Goal: Task Accomplishment & Management: Use online tool/utility

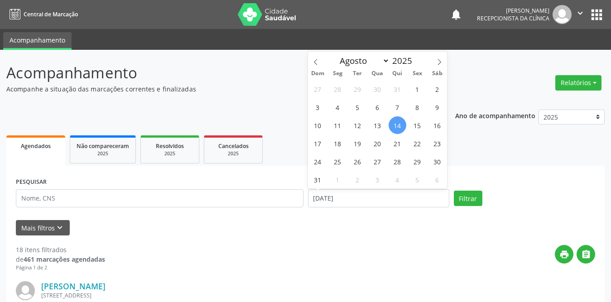
select select "7"
click at [413, 88] on span "1" at bounding box center [418, 89] width 18 height 18
type input "[DATE]"
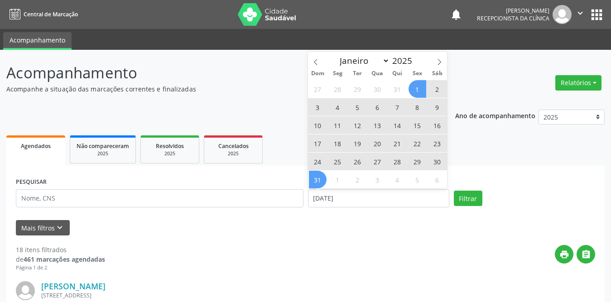
click at [319, 181] on span "31" at bounding box center [318, 180] width 18 height 18
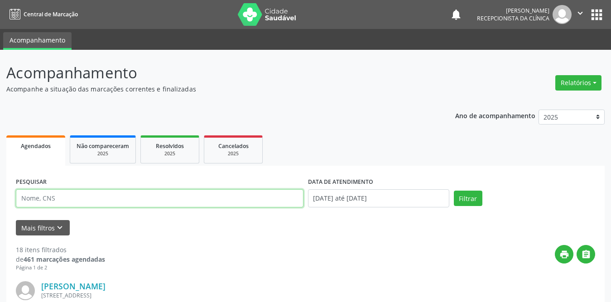
click at [157, 198] on input "text" at bounding box center [160, 198] width 288 height 18
type input "[PERSON_NAME]"
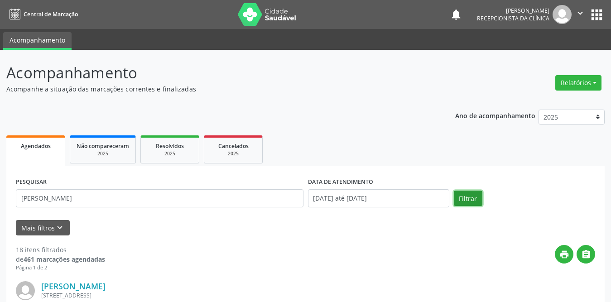
click at [464, 204] on button "Filtrar" at bounding box center [468, 198] width 29 height 15
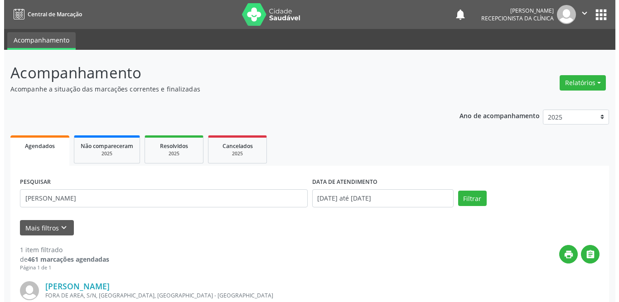
scroll to position [108, 0]
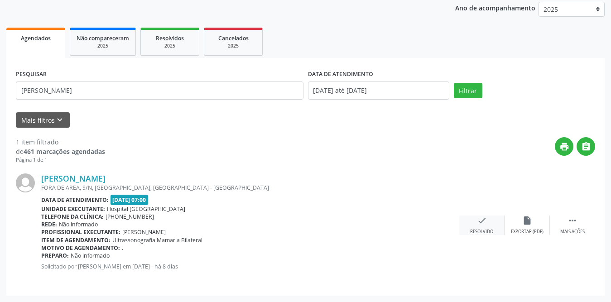
click at [487, 224] on icon "check" at bounding box center [482, 221] width 10 height 10
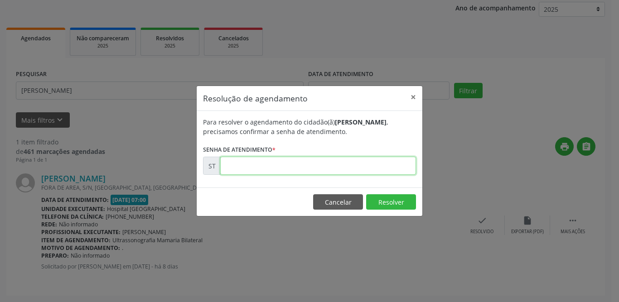
click at [260, 163] on input "text" at bounding box center [318, 166] width 196 height 18
type input "00015181"
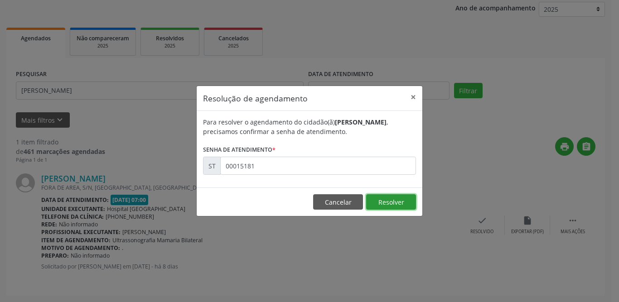
click at [401, 199] on button "Resolver" at bounding box center [391, 201] width 50 height 15
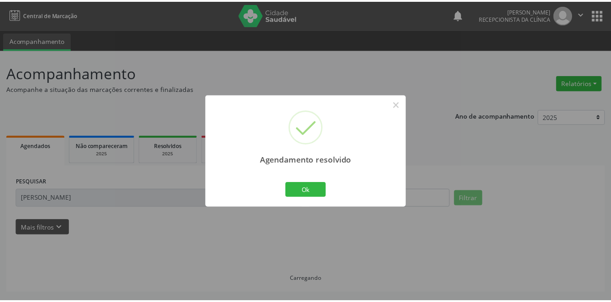
scroll to position [0, 0]
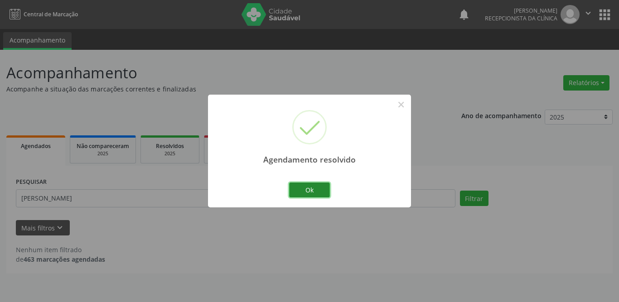
click at [302, 190] on button "Ok" at bounding box center [309, 190] width 41 height 15
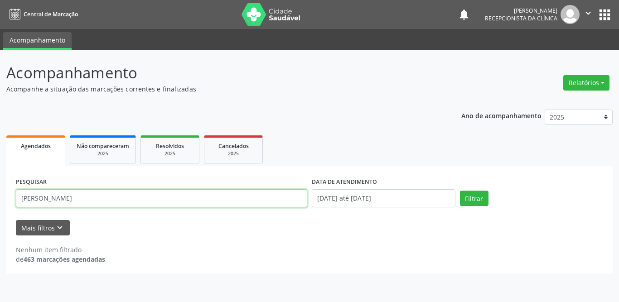
drag, startPoint x: 145, startPoint y: 199, endPoint x: 0, endPoint y: 199, distance: 144.5
click at [0, 199] on div "Acompanhamento Acompanhe a situação das marcações correntes e finalizadas Relat…" at bounding box center [309, 176] width 619 height 252
type input "geovana le"
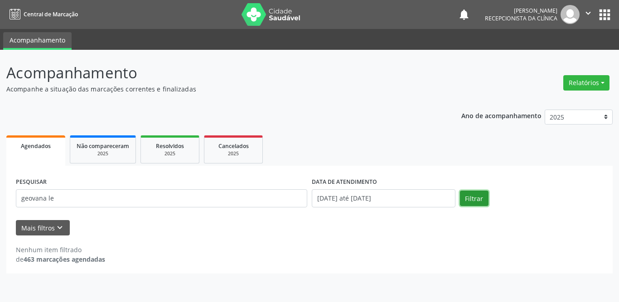
click at [471, 198] on button "Filtrar" at bounding box center [474, 198] width 29 height 15
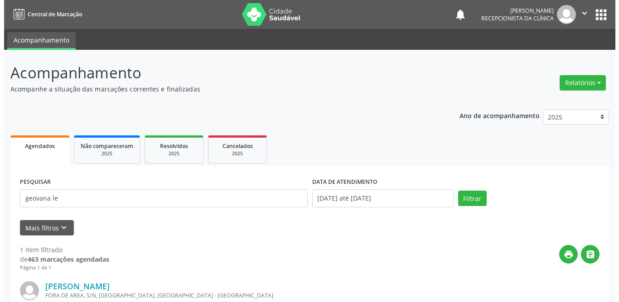
scroll to position [108, 0]
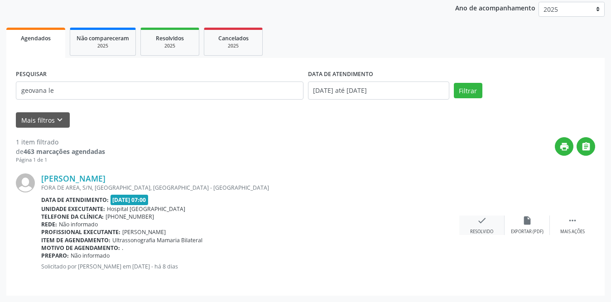
click at [485, 221] on icon "check" at bounding box center [482, 221] width 10 height 10
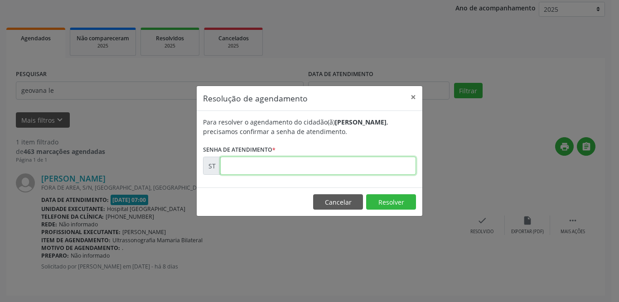
click at [318, 166] on input "text" at bounding box center [318, 166] width 196 height 18
type input "00015180"
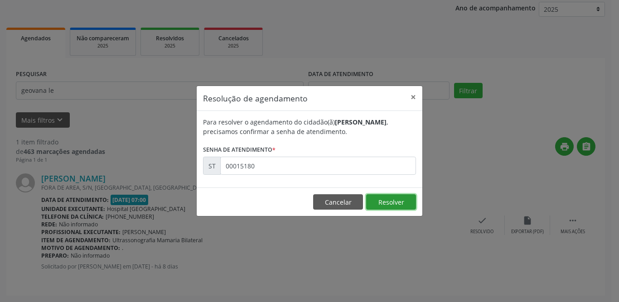
click at [386, 198] on button "Resolver" at bounding box center [391, 201] width 50 height 15
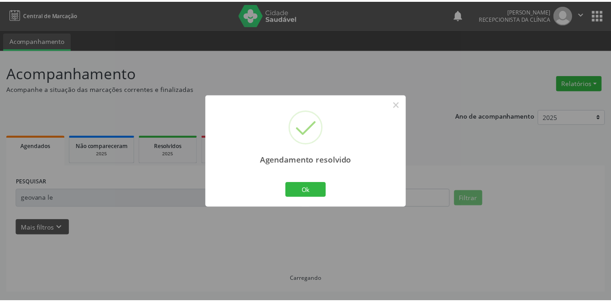
scroll to position [0, 0]
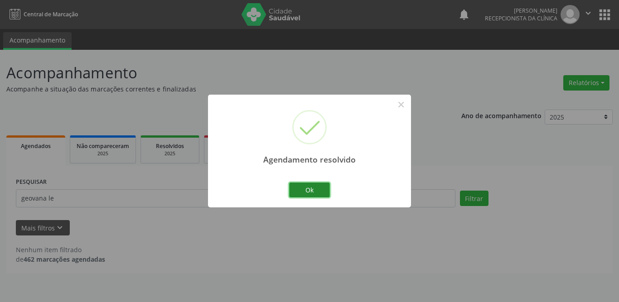
click at [314, 191] on button "Ok" at bounding box center [309, 190] width 41 height 15
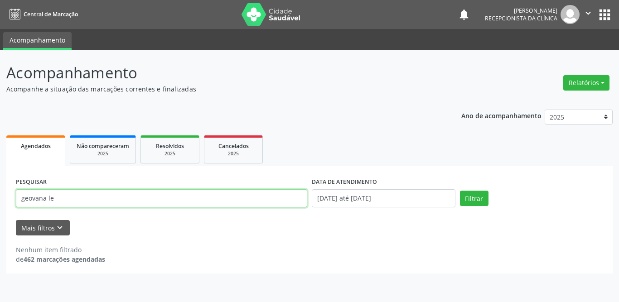
drag, startPoint x: 129, startPoint y: 198, endPoint x: 0, endPoint y: 199, distance: 128.7
click at [0, 198] on div "Acompanhamento Acompanhe a situação das marcações correntes e finalizadas Relat…" at bounding box center [309, 176] width 619 height 252
type input "[PERSON_NAME]"
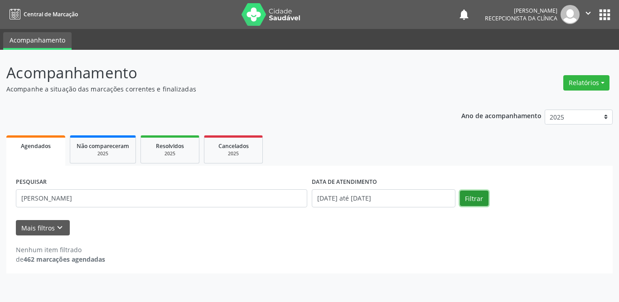
click at [482, 199] on button "Filtrar" at bounding box center [474, 198] width 29 height 15
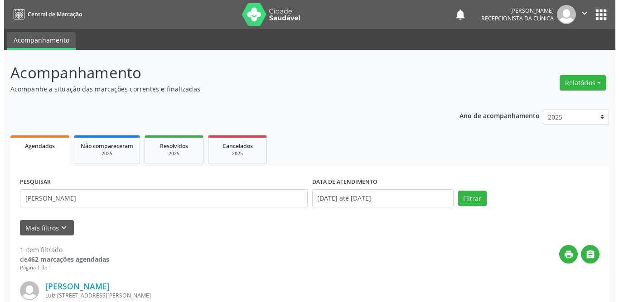
scroll to position [108, 0]
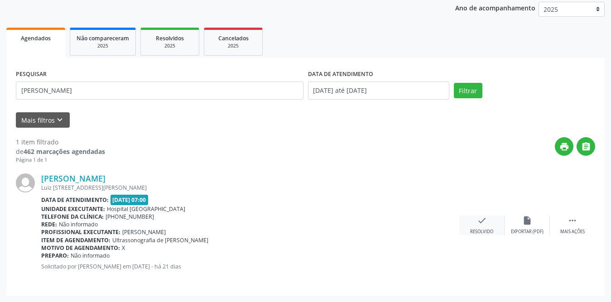
click at [484, 222] on icon "check" at bounding box center [482, 221] width 10 height 10
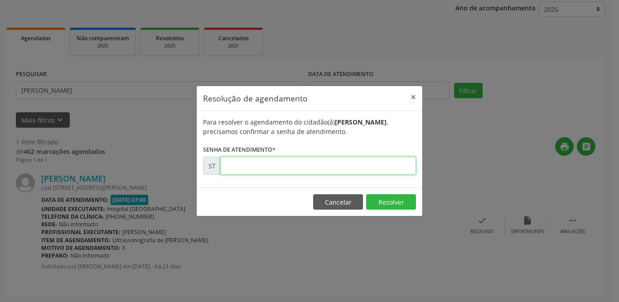
click at [288, 161] on input "text" at bounding box center [318, 166] width 196 height 18
type input "00011800"
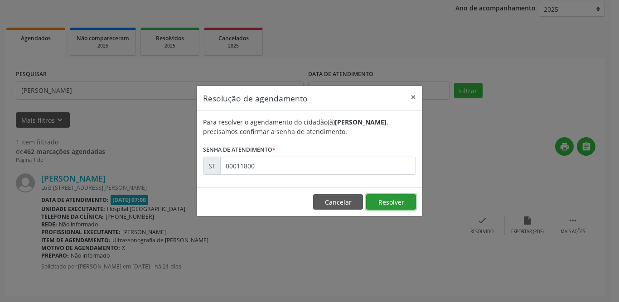
click at [372, 199] on button "Resolver" at bounding box center [391, 201] width 50 height 15
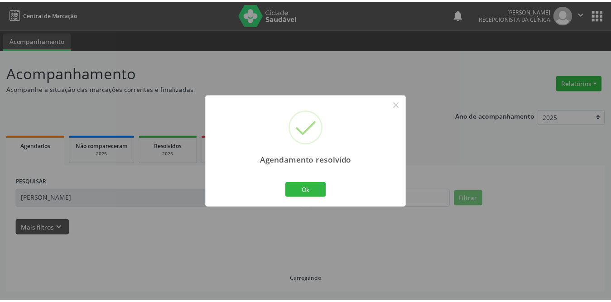
scroll to position [0, 0]
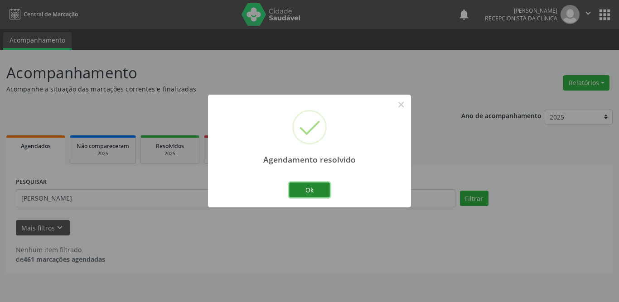
click at [315, 189] on button "Ok" at bounding box center [309, 190] width 41 height 15
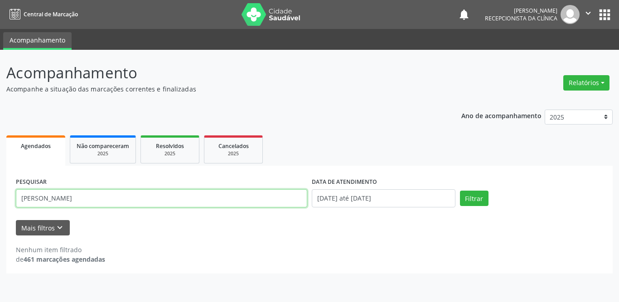
drag, startPoint x: 122, startPoint y: 198, endPoint x: 0, endPoint y: 198, distance: 121.9
click at [0, 198] on div "Acompanhamento Acompanhe a situação das marcações correntes e finalizadas Relat…" at bounding box center [309, 176] width 619 height 252
type input "thalita"
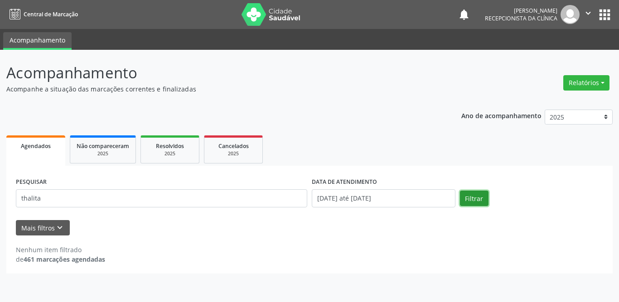
click at [473, 194] on button "Filtrar" at bounding box center [474, 198] width 29 height 15
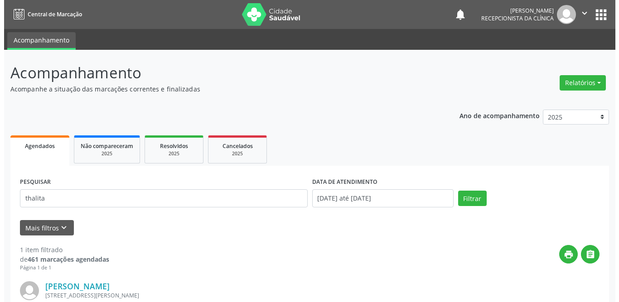
scroll to position [108, 0]
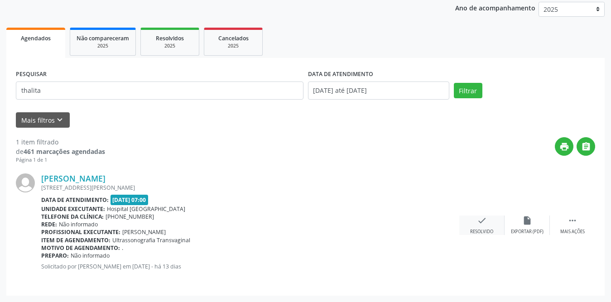
click at [488, 217] on div "check Resolvido" at bounding box center [481, 225] width 45 height 19
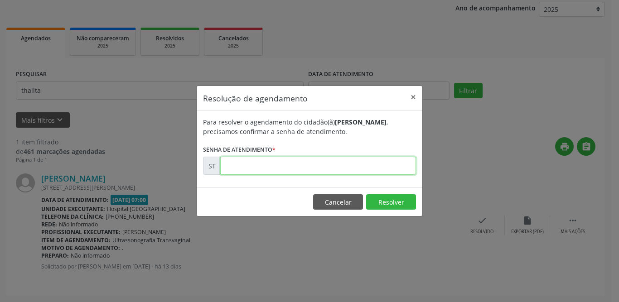
click at [273, 169] on input "text" at bounding box center [318, 166] width 196 height 18
type input "00014480"
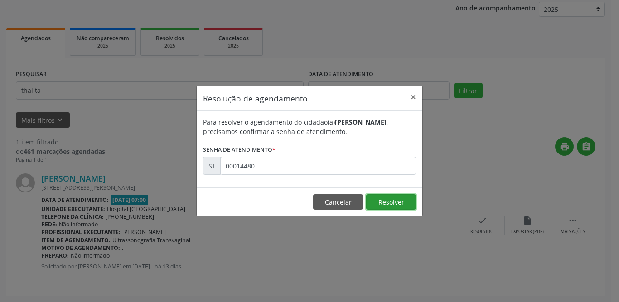
click at [388, 202] on button "Resolver" at bounding box center [391, 201] width 50 height 15
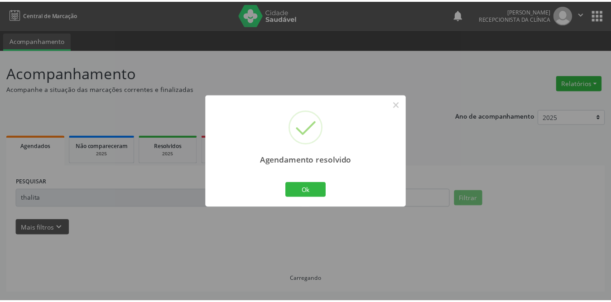
scroll to position [0, 0]
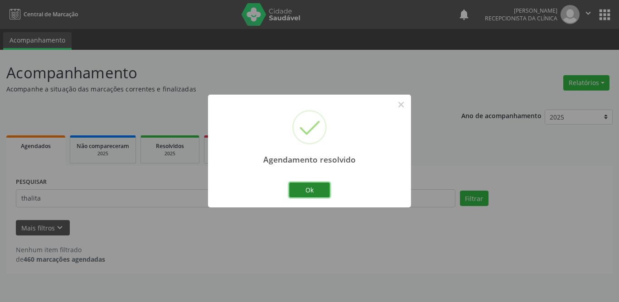
click at [301, 188] on button "Ok" at bounding box center [309, 190] width 41 height 15
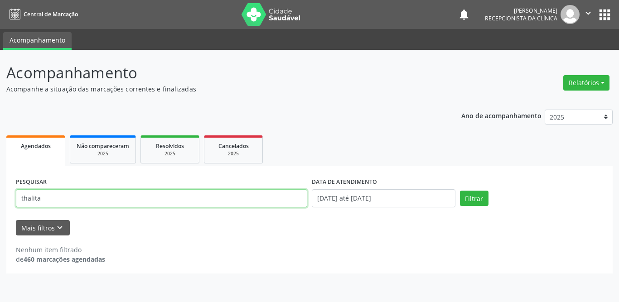
drag, startPoint x: 132, startPoint y: 204, endPoint x: 0, endPoint y: 198, distance: 132.0
click at [0, 198] on div "Acompanhamento Acompanhe a situação das marcações correntes e finalizadas Relat…" at bounding box center [309, 176] width 619 height 252
type input "[PERSON_NAME]"
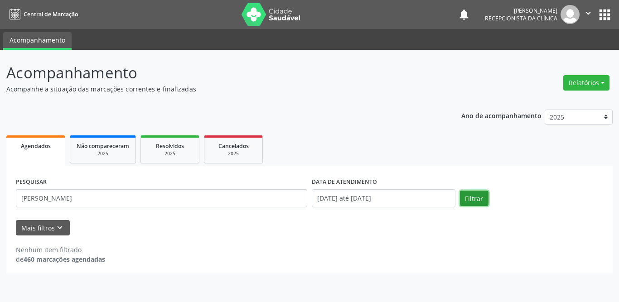
click at [477, 204] on button "Filtrar" at bounding box center [474, 198] width 29 height 15
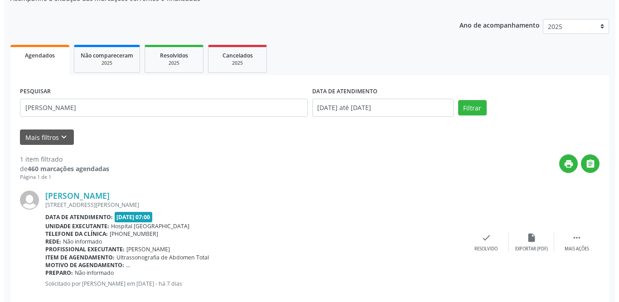
scroll to position [108, 0]
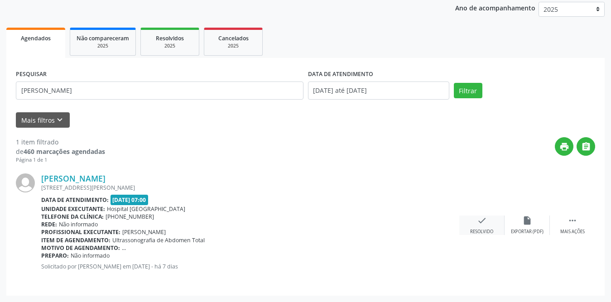
click at [478, 225] on icon "check" at bounding box center [482, 221] width 10 height 10
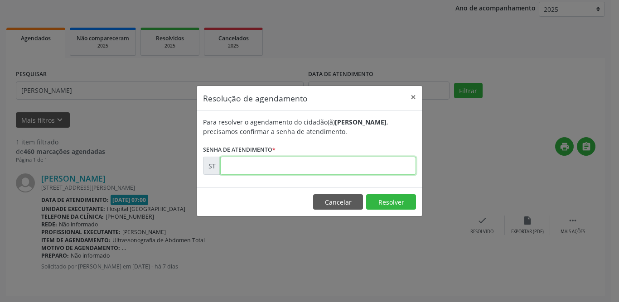
click at [243, 166] on input "text" at bounding box center [318, 166] width 196 height 18
type input "00015522"
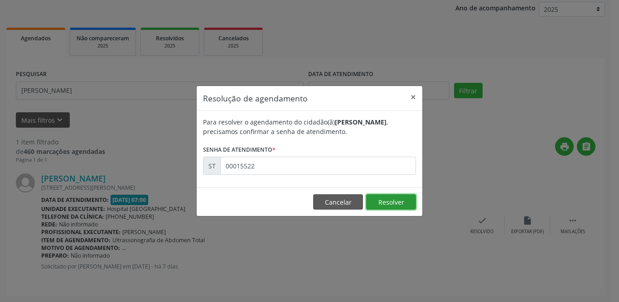
click at [380, 198] on button "Resolver" at bounding box center [391, 201] width 50 height 15
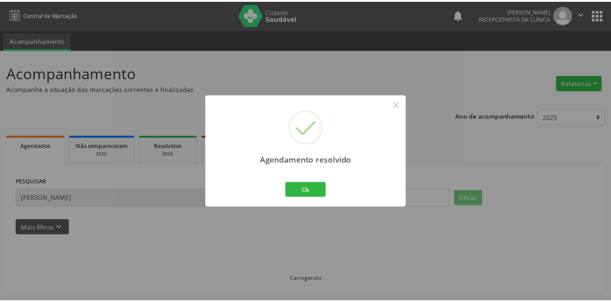
scroll to position [0, 0]
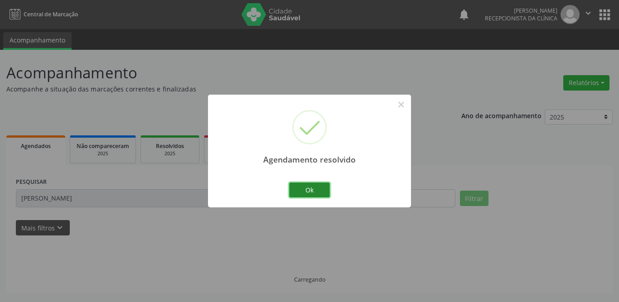
click at [311, 193] on button "Ok" at bounding box center [309, 190] width 41 height 15
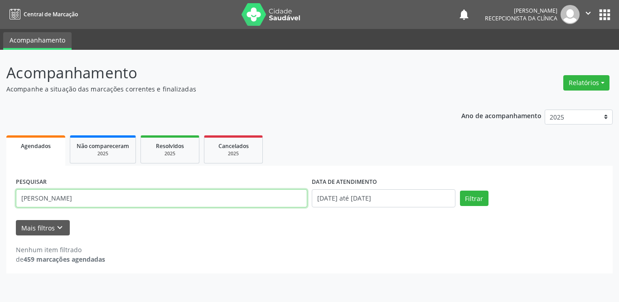
drag, startPoint x: 67, startPoint y: 199, endPoint x: 0, endPoint y: 192, distance: 67.4
click at [0, 192] on div "Acompanhamento Acompanhe a situação das marcações correntes e finalizadas Relat…" at bounding box center [309, 176] width 619 height 252
click at [74, 202] on input "text" at bounding box center [161, 198] width 291 height 18
type input "[PERSON_NAME]"
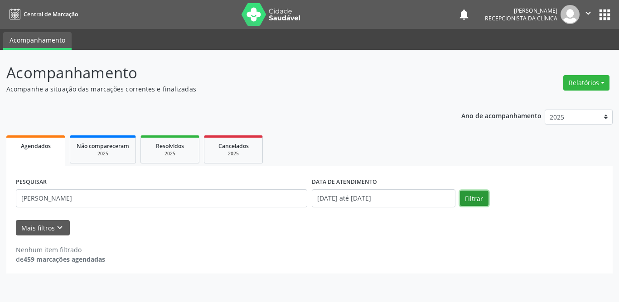
click at [478, 198] on button "Filtrar" at bounding box center [474, 198] width 29 height 15
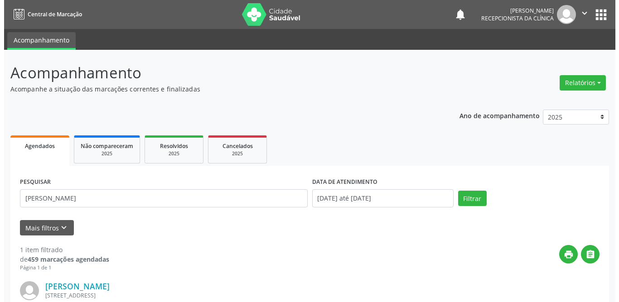
scroll to position [108, 0]
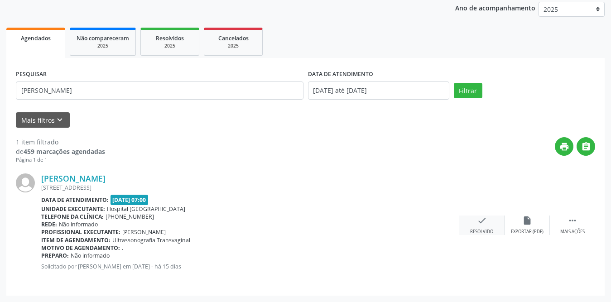
click at [482, 224] on icon "check" at bounding box center [482, 221] width 10 height 10
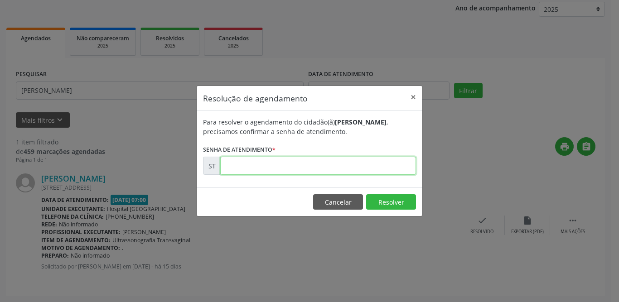
click at [256, 169] on input "text" at bounding box center [318, 166] width 196 height 18
type input "00013884"
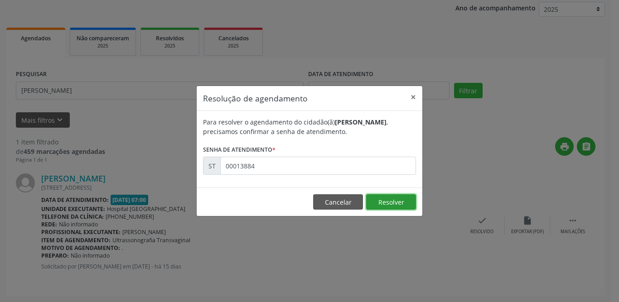
click at [401, 200] on button "Resolver" at bounding box center [391, 201] width 50 height 15
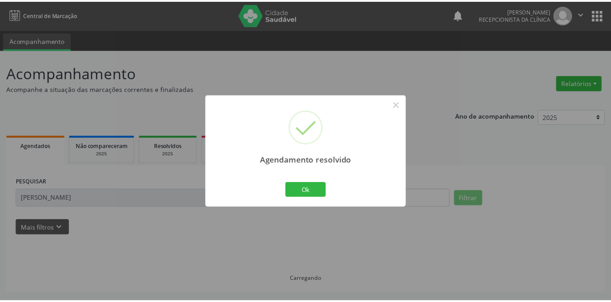
scroll to position [0, 0]
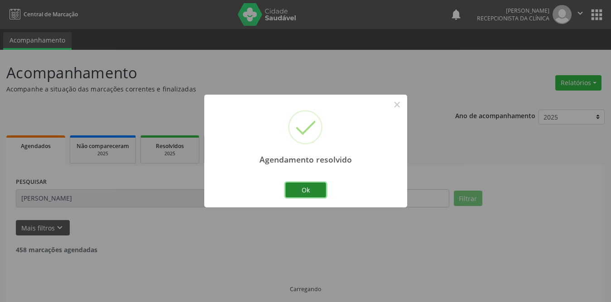
click at [306, 188] on button "Ok" at bounding box center [305, 190] width 41 height 15
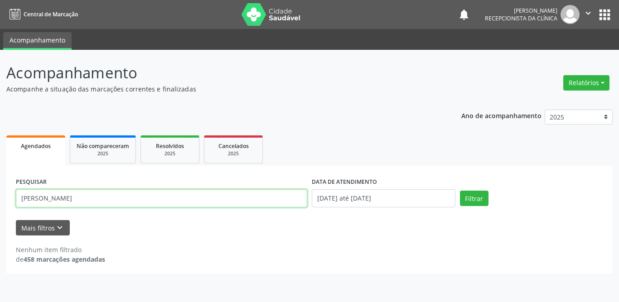
drag, startPoint x: 63, startPoint y: 201, endPoint x: 9, endPoint y: 200, distance: 54.4
click at [9, 200] on div "PESQUISAR [PERSON_NAME] DATA DE ATENDIMENTO [DATE] até [DATE] Filtrar UNIDADE D…" at bounding box center [309, 220] width 606 height 108
click at [48, 203] on input "text" at bounding box center [161, 198] width 291 height 18
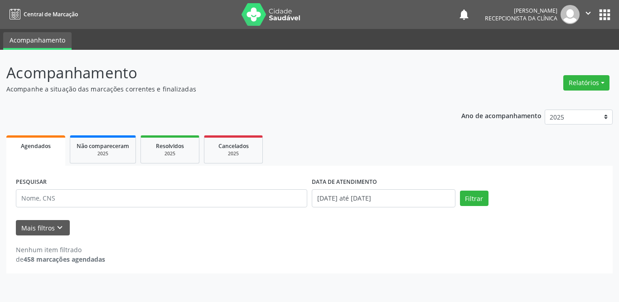
click at [336, 143] on ul "Agendados Não compareceram 2025 Resolvidos 2025 Cancelados 2025" at bounding box center [309, 149] width 606 height 33
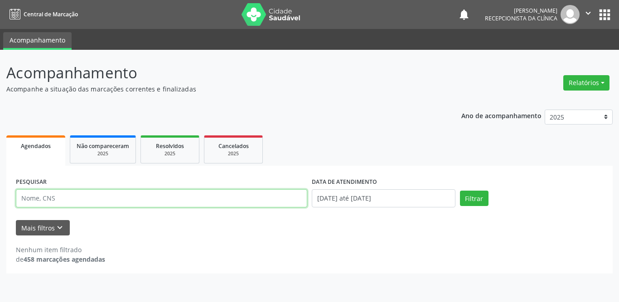
click at [97, 194] on input "text" at bounding box center [161, 198] width 291 height 18
type input "[PERSON_NAME] con"
click at [460, 191] on button "Filtrar" at bounding box center [474, 198] width 29 height 15
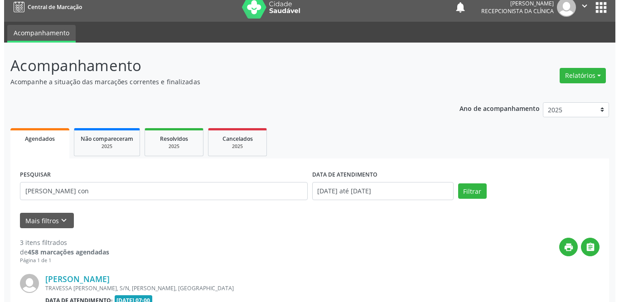
scroll to position [188, 0]
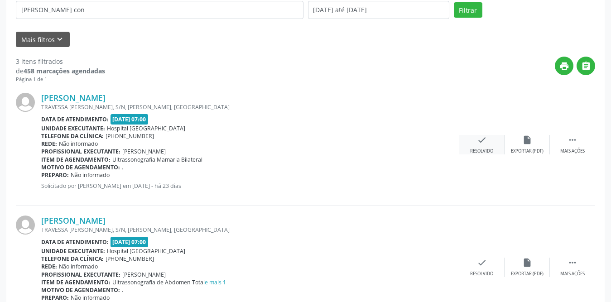
click at [485, 148] on div "Resolvido" at bounding box center [481, 151] width 23 height 6
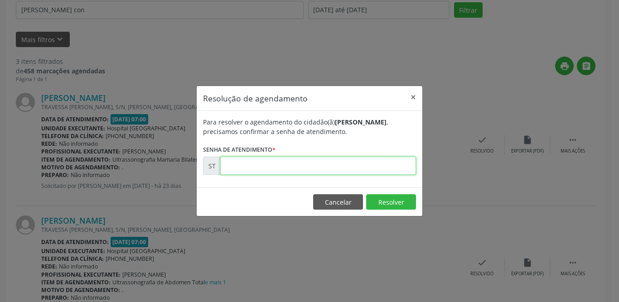
click at [270, 159] on input "text" at bounding box center [318, 166] width 196 height 18
type input "00010791"
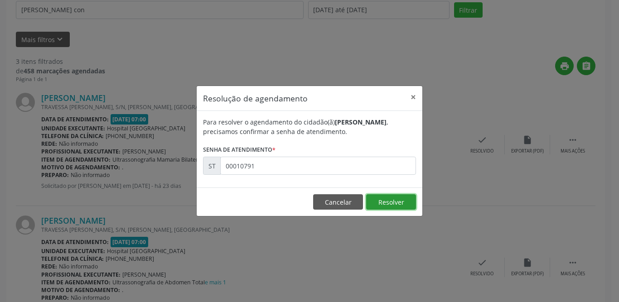
click at [394, 199] on button "Resolver" at bounding box center [391, 201] width 50 height 15
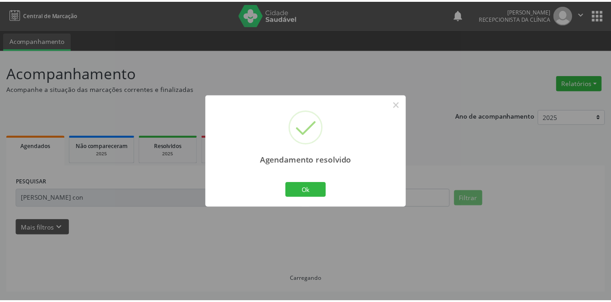
scroll to position [0, 0]
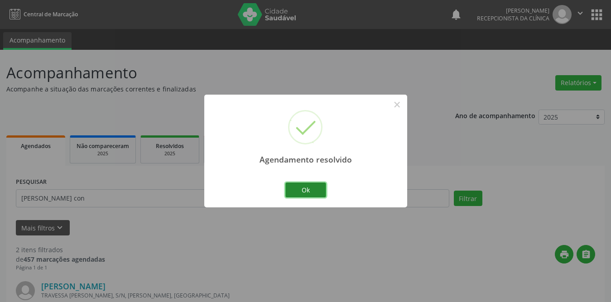
click at [315, 186] on button "Ok" at bounding box center [305, 190] width 41 height 15
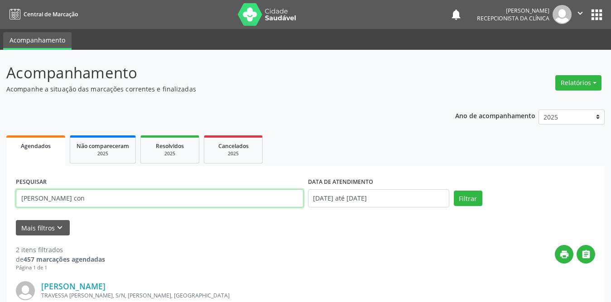
drag, startPoint x: 198, startPoint y: 197, endPoint x: 0, endPoint y: 197, distance: 198.0
click at [0, 197] on div "Acompanhamento Acompanhe a situação das marcações correntes e finalizadas Relat…" at bounding box center [305, 291] width 611 height 483
type input "[PERSON_NAME]"
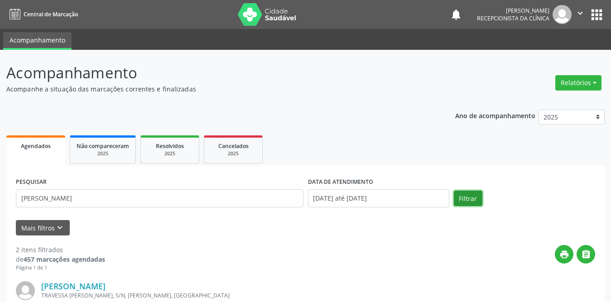
click at [472, 197] on button "Filtrar" at bounding box center [468, 198] width 29 height 15
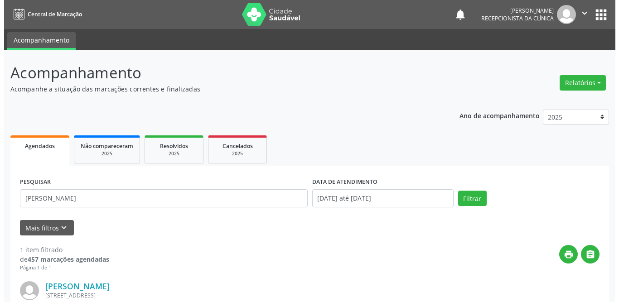
scroll to position [108, 0]
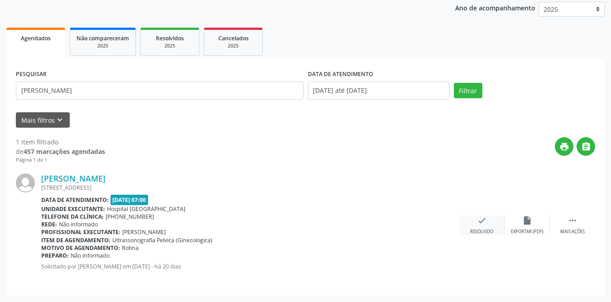
click at [486, 221] on icon "check" at bounding box center [482, 221] width 10 height 10
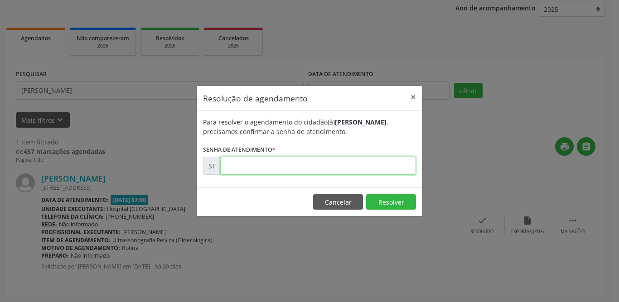
click at [319, 164] on input "text" at bounding box center [318, 166] width 196 height 18
type input "00012202"
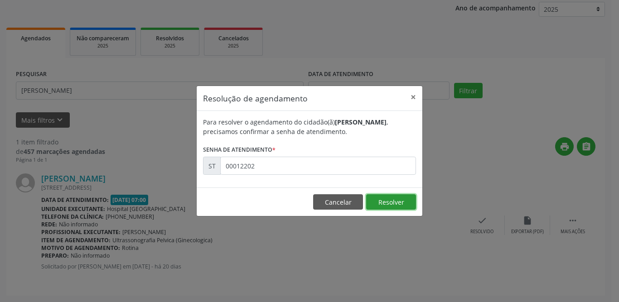
click at [405, 204] on button "Resolver" at bounding box center [391, 201] width 50 height 15
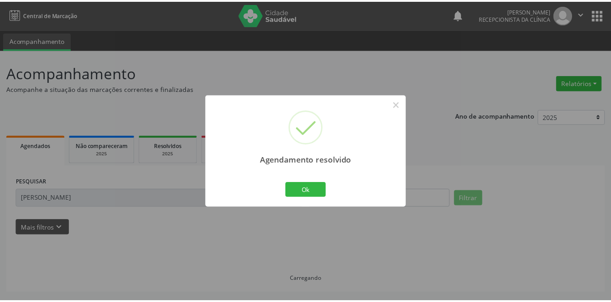
scroll to position [0, 0]
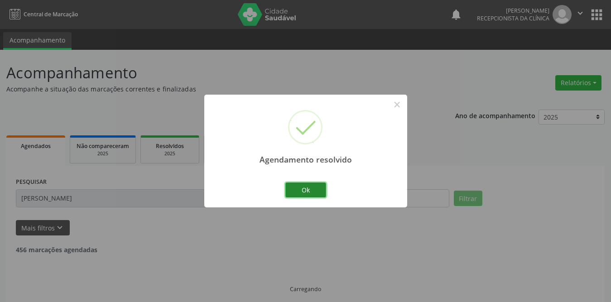
click at [301, 188] on button "Ok" at bounding box center [305, 190] width 41 height 15
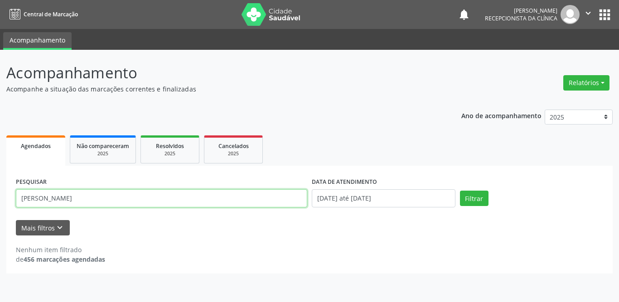
drag, startPoint x: 167, startPoint y: 195, endPoint x: 0, endPoint y: 198, distance: 167.2
click at [0, 198] on div "Acompanhamento Acompanhe a situação das marcações correntes e finalizadas Relat…" at bounding box center [309, 176] width 619 height 252
click at [97, 205] on input "text" at bounding box center [161, 198] width 291 height 18
type input "m"
type input "[PERSON_NAME]"
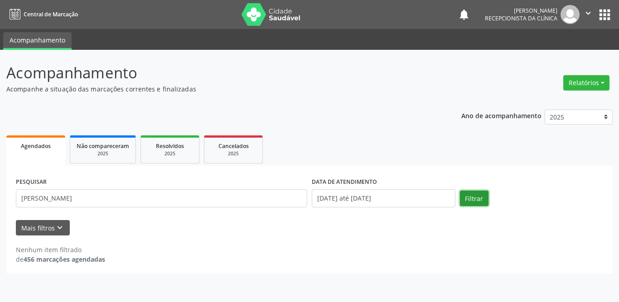
click at [478, 196] on button "Filtrar" at bounding box center [474, 198] width 29 height 15
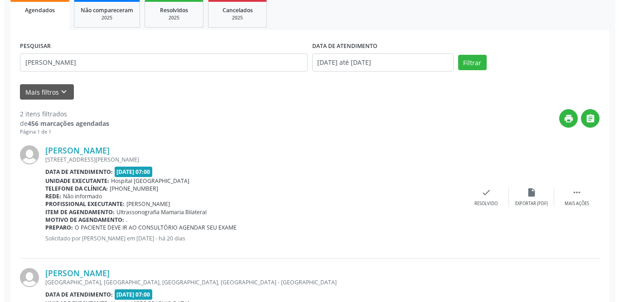
scroll to position [181, 0]
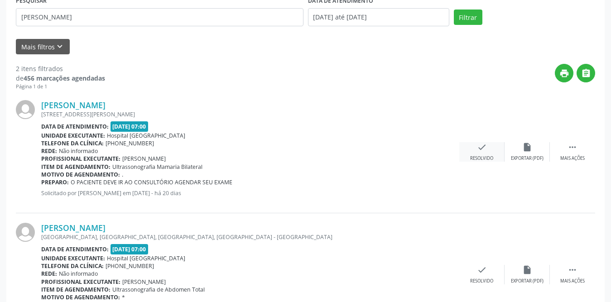
click at [481, 150] on icon "check" at bounding box center [482, 147] width 10 height 10
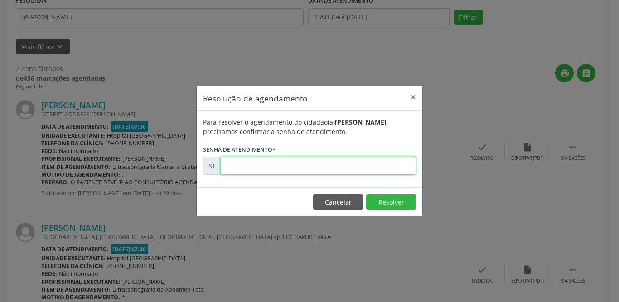
click at [266, 172] on input "text" at bounding box center [318, 166] width 196 height 18
type input "00012142"
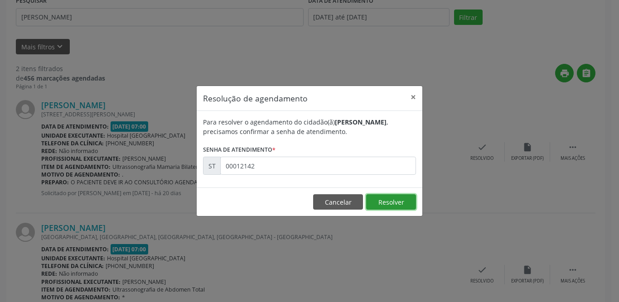
click at [372, 199] on button "Resolver" at bounding box center [391, 201] width 50 height 15
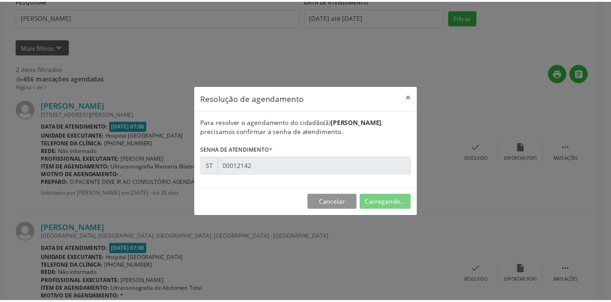
scroll to position [0, 0]
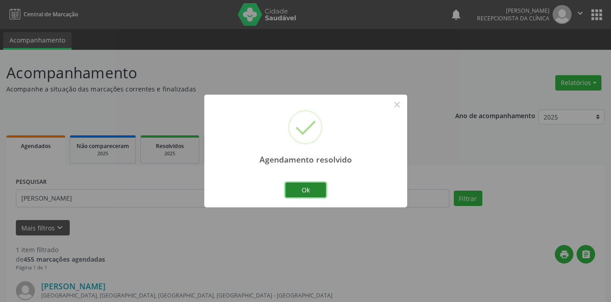
click at [316, 187] on button "Ok" at bounding box center [305, 190] width 41 height 15
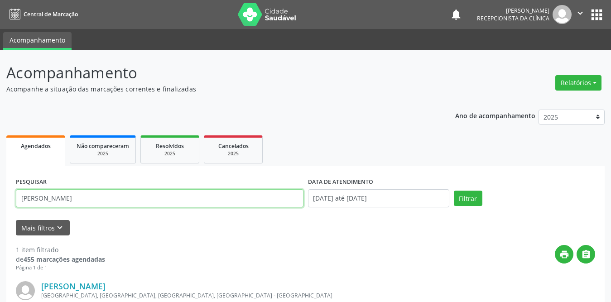
drag, startPoint x: 132, startPoint y: 205, endPoint x: 0, endPoint y: 196, distance: 132.6
click at [0, 196] on div "Acompanhamento Acompanhe a situação das marcações correntes e finalizadas Relat…" at bounding box center [305, 230] width 611 height 360
type input "[PERSON_NAME]"
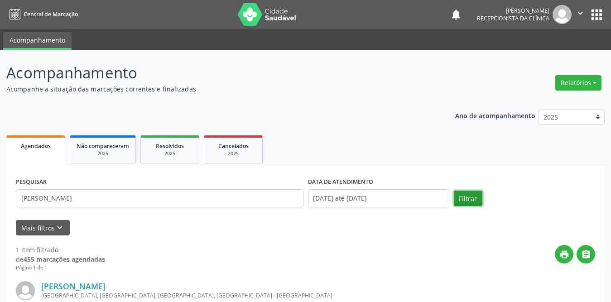
click at [460, 195] on button "Filtrar" at bounding box center [468, 198] width 29 height 15
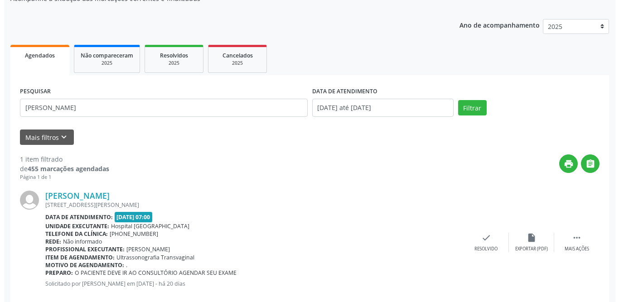
scroll to position [108, 0]
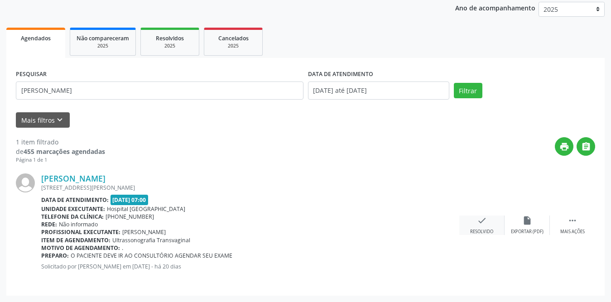
click at [475, 222] on div "check Resolvido" at bounding box center [481, 225] width 45 height 19
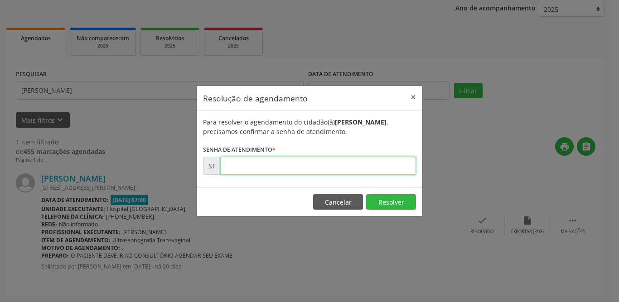
click at [322, 170] on input "text" at bounding box center [318, 166] width 196 height 18
type input "00012154"
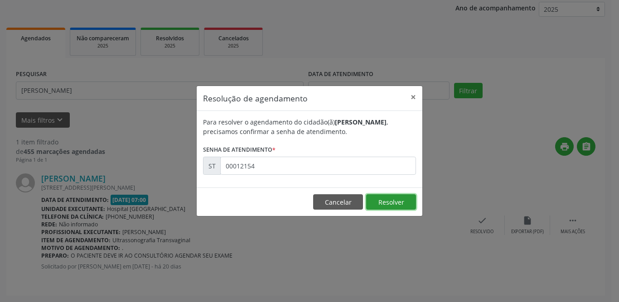
click at [392, 202] on button "Resolver" at bounding box center [391, 201] width 50 height 15
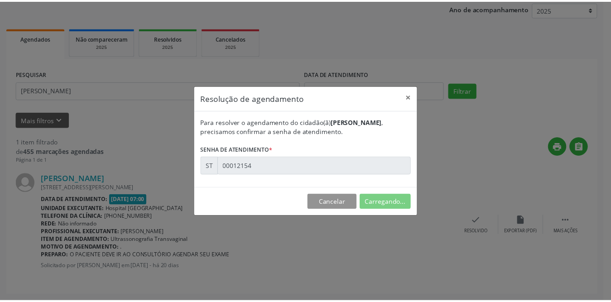
scroll to position [0, 0]
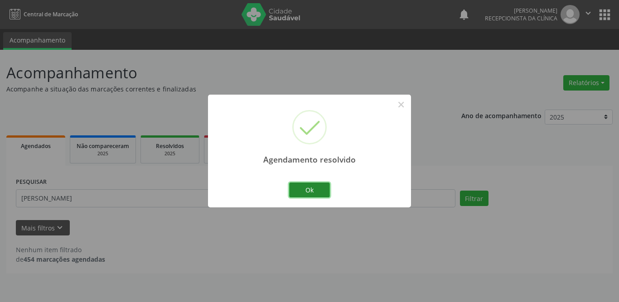
click at [304, 190] on button "Ok" at bounding box center [309, 190] width 41 height 15
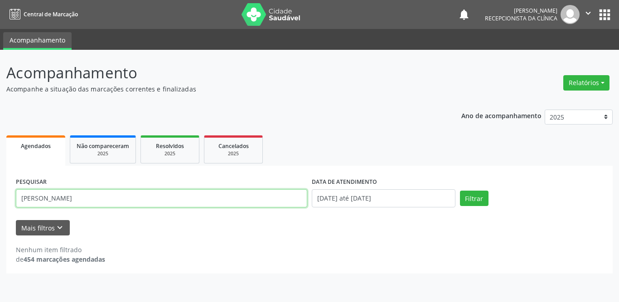
drag, startPoint x: 126, startPoint y: 198, endPoint x: 0, endPoint y: 204, distance: 125.6
click at [0, 204] on div "Acompanhamento Acompanhe a situação das marcações correntes e finalizadas Relat…" at bounding box center [309, 176] width 619 height 252
type input "[PERSON_NAME]"
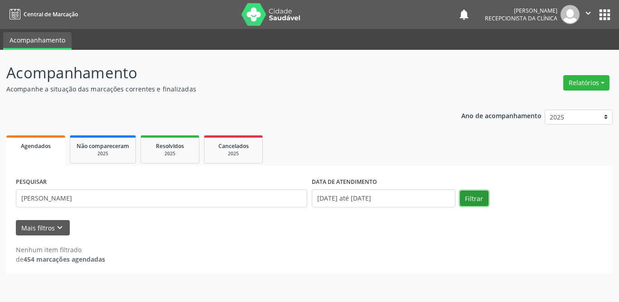
click at [478, 195] on button "Filtrar" at bounding box center [474, 198] width 29 height 15
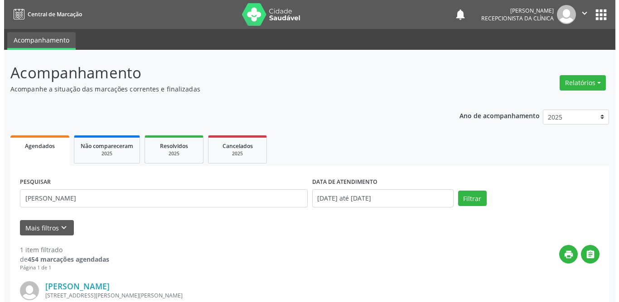
scroll to position [108, 0]
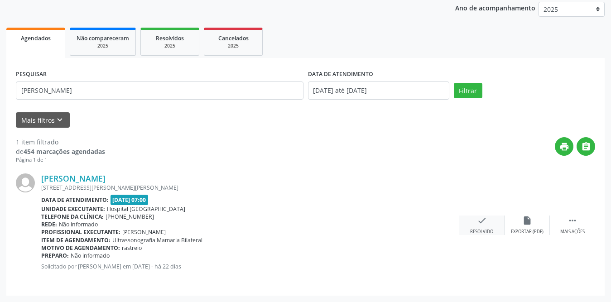
click at [475, 227] on div "check Resolvido" at bounding box center [481, 225] width 45 height 19
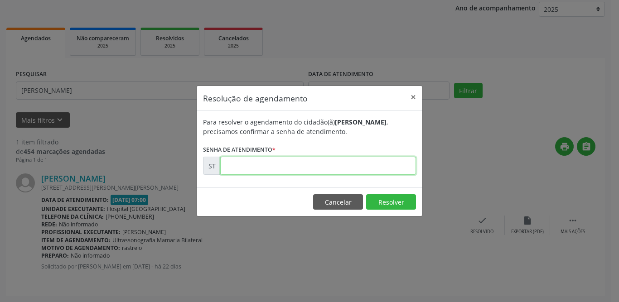
click at [241, 159] on input "text" at bounding box center [318, 166] width 196 height 18
type input "00011022"
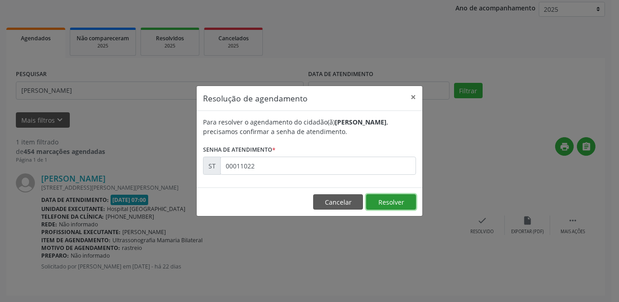
click at [385, 203] on button "Resolver" at bounding box center [391, 201] width 50 height 15
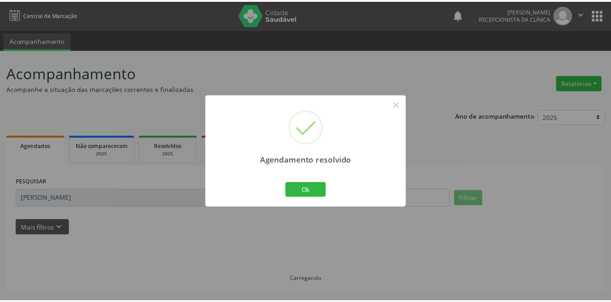
scroll to position [0, 0]
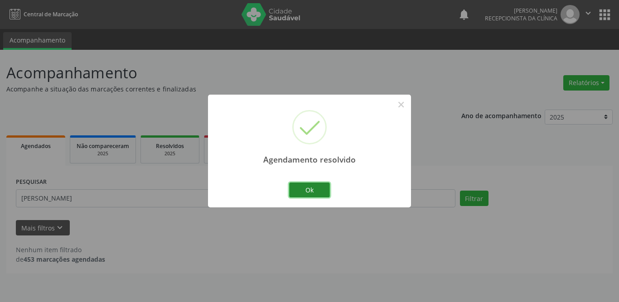
click at [313, 189] on button "Ok" at bounding box center [309, 190] width 41 height 15
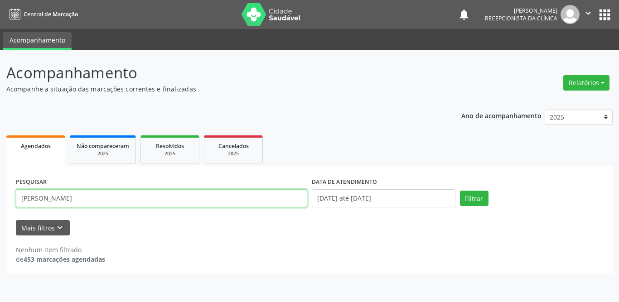
drag, startPoint x: 144, startPoint y: 202, endPoint x: 0, endPoint y: 197, distance: 144.2
click at [0, 197] on div "Acompanhamento Acompanhe a situação das marcações correntes e finalizadas Relat…" at bounding box center [309, 176] width 619 height 252
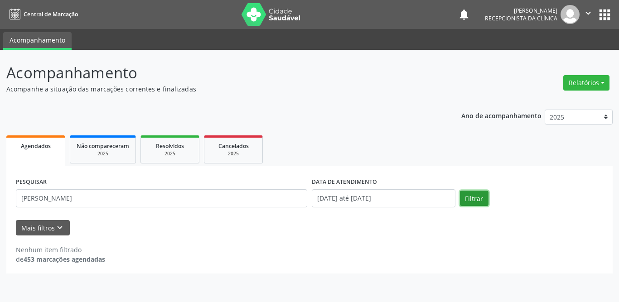
click at [480, 198] on button "Filtrar" at bounding box center [474, 198] width 29 height 15
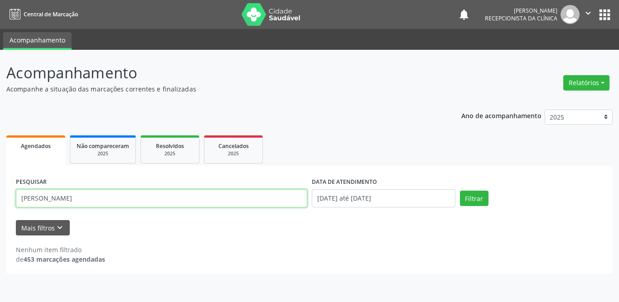
click at [243, 204] on input "[PERSON_NAME]" at bounding box center [161, 198] width 291 height 18
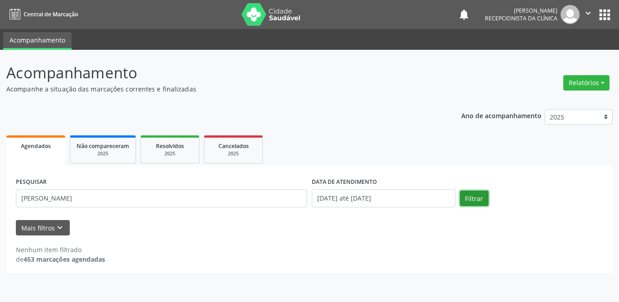
click at [474, 199] on button "Filtrar" at bounding box center [474, 198] width 29 height 15
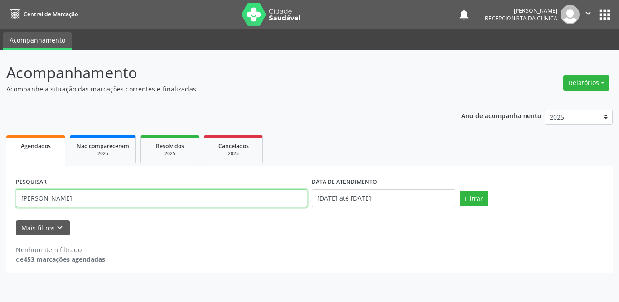
click at [94, 197] on input "[PERSON_NAME]" at bounding box center [161, 198] width 291 height 18
type input "[PERSON_NAME]"
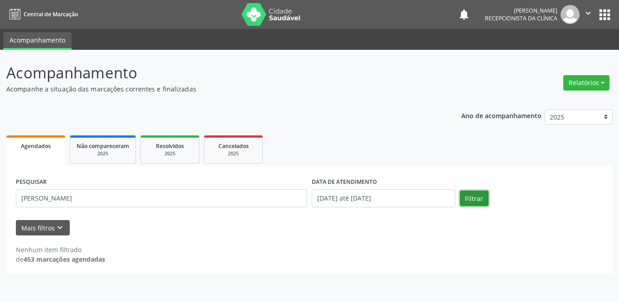
click at [473, 198] on button "Filtrar" at bounding box center [474, 198] width 29 height 15
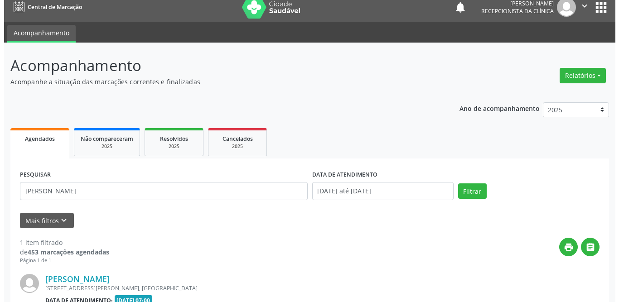
scroll to position [108, 0]
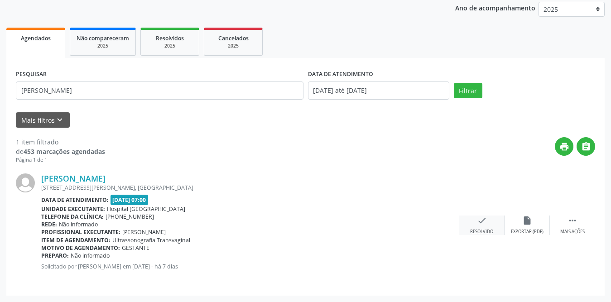
click at [485, 224] on icon "check" at bounding box center [482, 221] width 10 height 10
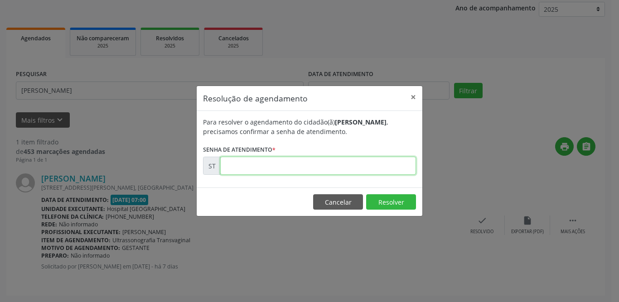
click at [245, 167] on input "text" at bounding box center [318, 166] width 196 height 18
type input "00015470"
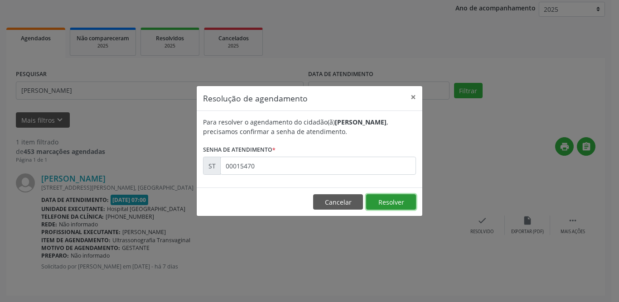
click at [384, 203] on button "Resolver" at bounding box center [391, 201] width 50 height 15
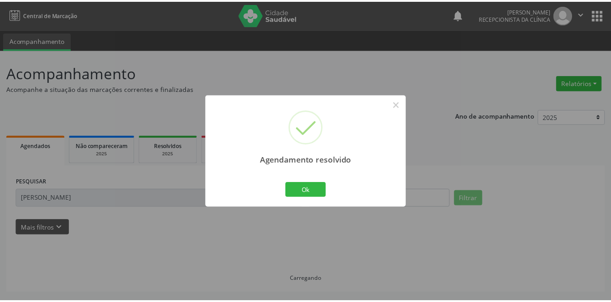
scroll to position [0, 0]
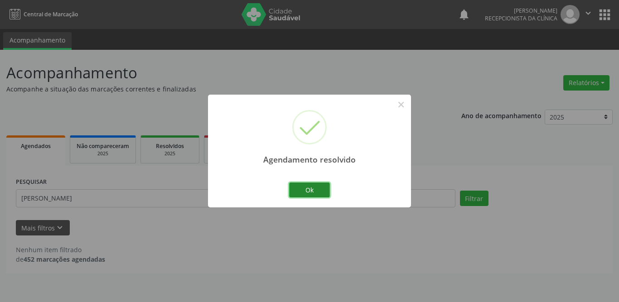
click at [304, 186] on button "Ok" at bounding box center [309, 190] width 41 height 15
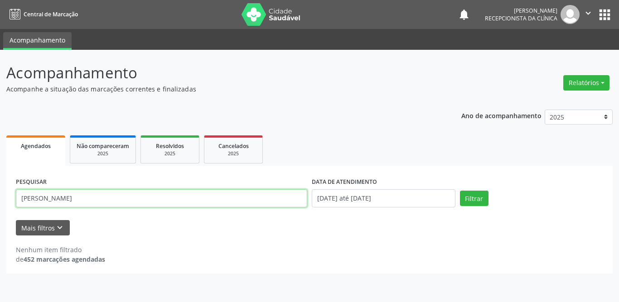
drag, startPoint x: 107, startPoint y: 206, endPoint x: 8, endPoint y: 205, distance: 98.8
click at [12, 205] on div "PESQUISAR joelma bor DATA DE ATENDIMENTO [DATE] até [DATE] Filtrar UNIDADE DE R…" at bounding box center [309, 220] width 606 height 108
type input "tamiris"
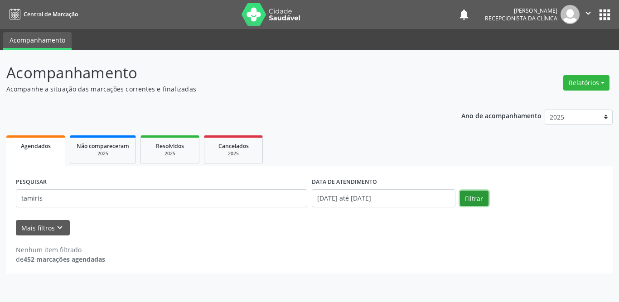
click at [472, 194] on button "Filtrar" at bounding box center [474, 198] width 29 height 15
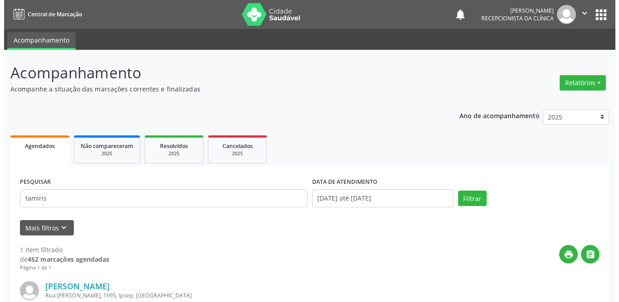
scroll to position [108, 0]
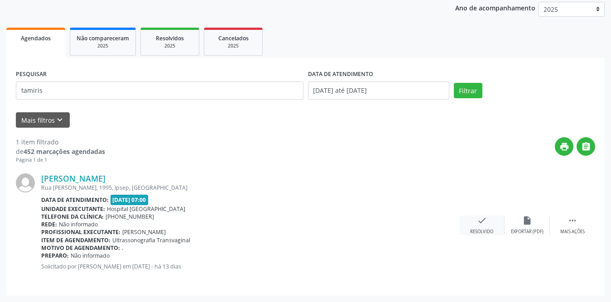
click at [483, 222] on icon "check" at bounding box center [482, 221] width 10 height 10
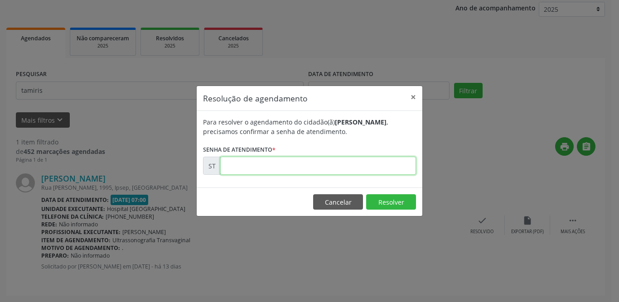
click at [329, 171] on input "text" at bounding box center [318, 166] width 196 height 18
type input "00014551"
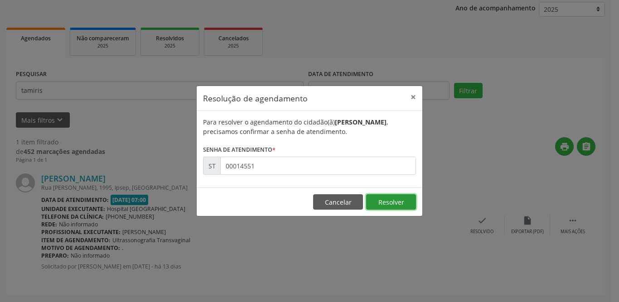
click at [385, 200] on button "Resolver" at bounding box center [391, 201] width 50 height 15
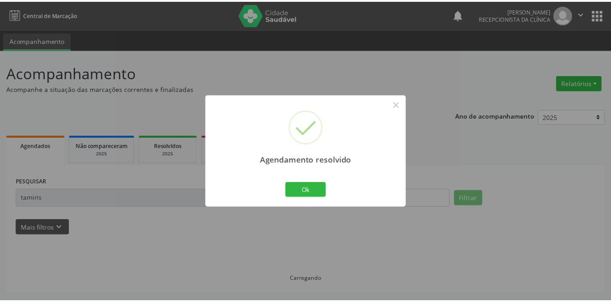
scroll to position [0, 0]
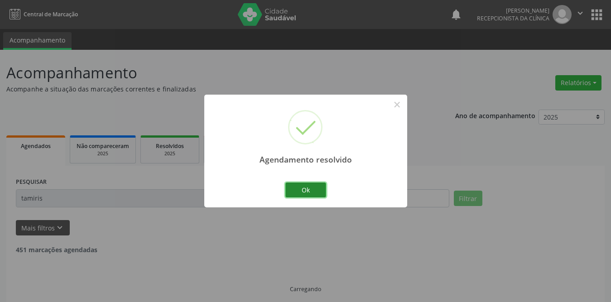
click at [311, 188] on button "Ok" at bounding box center [305, 190] width 41 height 15
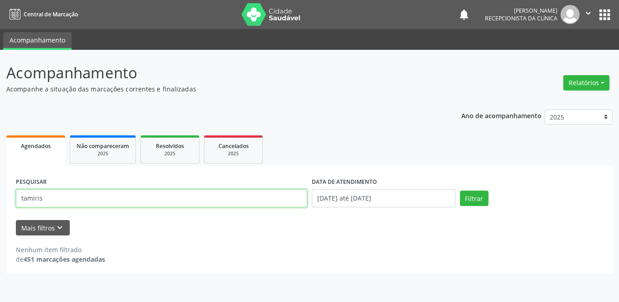
drag, startPoint x: 67, startPoint y: 193, endPoint x: 11, endPoint y: 196, distance: 56.2
click at [11, 196] on div "PESQUISAR tamiris DATA DE ATENDIMENTO [DATE] até [DATE] Filtrar UNIDADE DE REFE…" at bounding box center [309, 220] width 606 height 108
type input "[PERSON_NAME]"
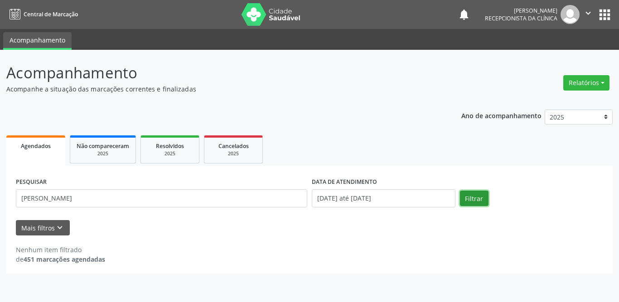
click at [480, 198] on button "Filtrar" at bounding box center [474, 198] width 29 height 15
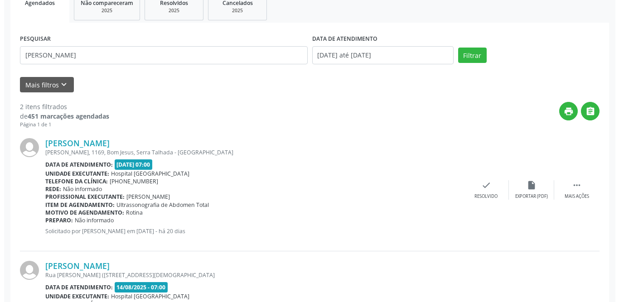
scroll to position [231, 0]
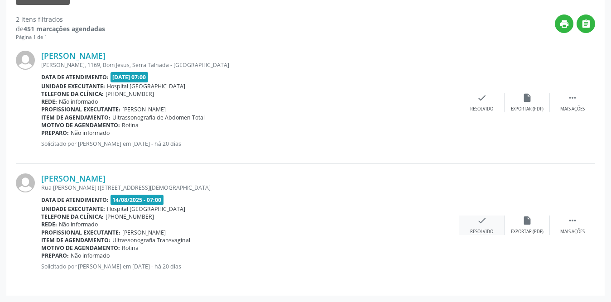
click at [481, 224] on icon "check" at bounding box center [482, 221] width 10 height 10
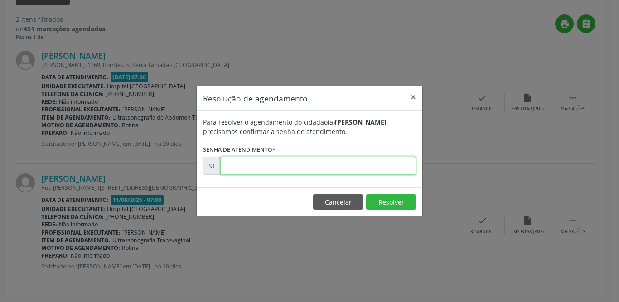
click at [346, 170] on input "text" at bounding box center [318, 166] width 196 height 18
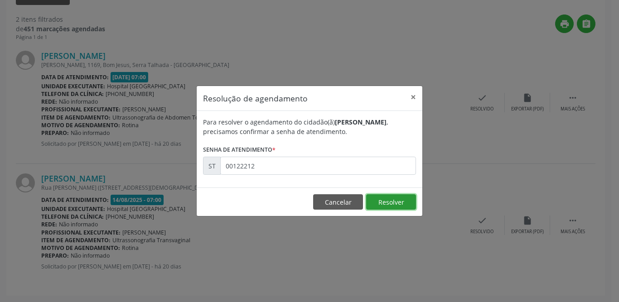
click at [380, 202] on button "Resolver" at bounding box center [391, 201] width 50 height 15
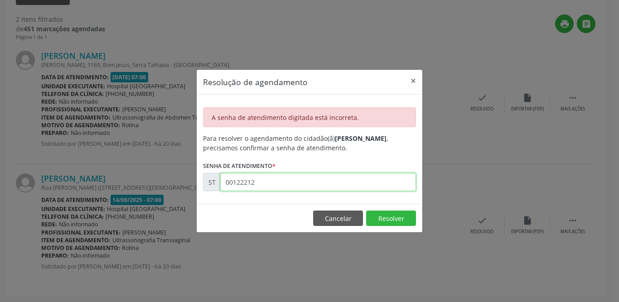
click at [294, 183] on input "00122212" at bounding box center [318, 182] width 196 height 18
click at [243, 183] on input "00122212" at bounding box center [318, 182] width 196 height 18
type input "00012212"
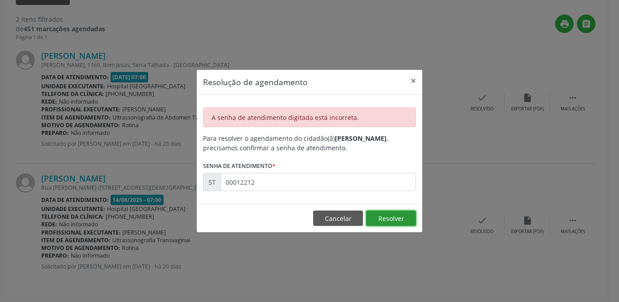
click at [375, 217] on button "Resolver" at bounding box center [391, 218] width 50 height 15
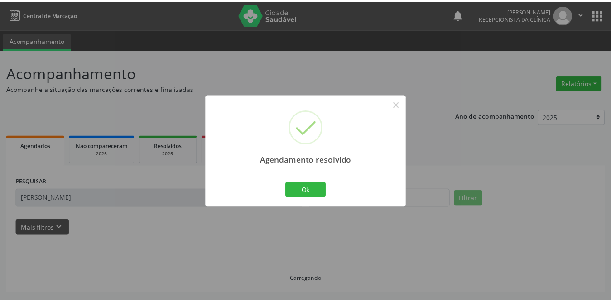
scroll to position [0, 0]
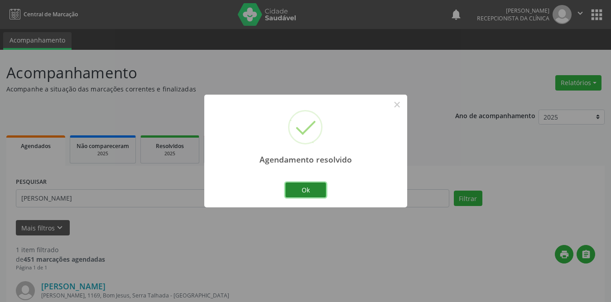
click at [316, 188] on button "Ok" at bounding box center [305, 190] width 41 height 15
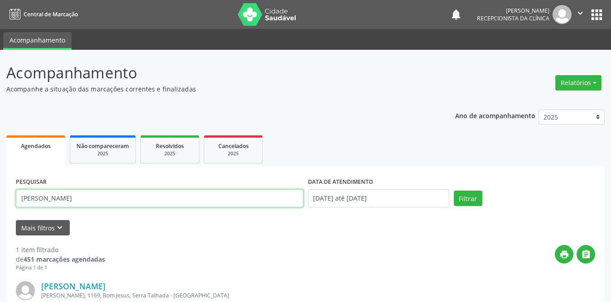
drag, startPoint x: 112, startPoint y: 193, endPoint x: 10, endPoint y: 197, distance: 102.5
click at [10, 197] on div "PESQUISAR [PERSON_NAME] DATA DE ATENDIMENTO [DATE] até [DATE] Filtrar UNIDADE D…" at bounding box center [305, 285] width 599 height 238
type input "[PERSON_NAME]"
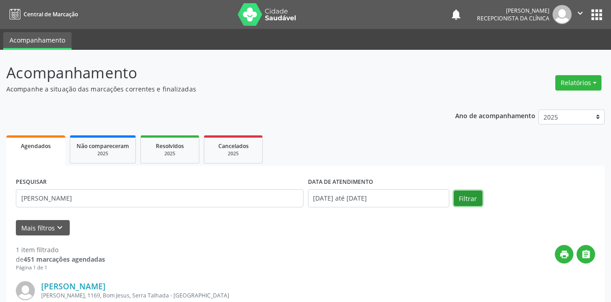
click at [471, 197] on button "Filtrar" at bounding box center [468, 198] width 29 height 15
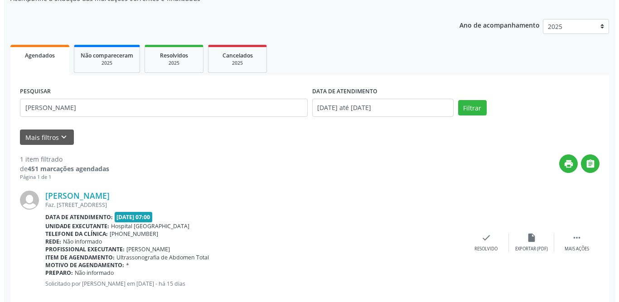
scroll to position [108, 0]
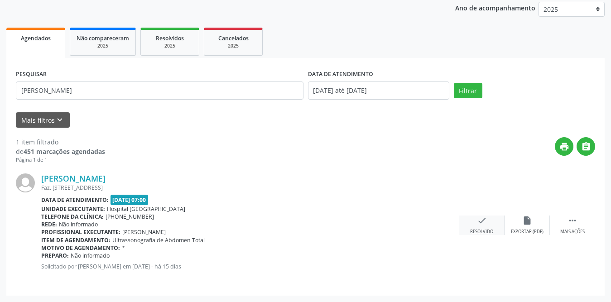
click at [472, 224] on div "check Resolvido" at bounding box center [481, 225] width 45 height 19
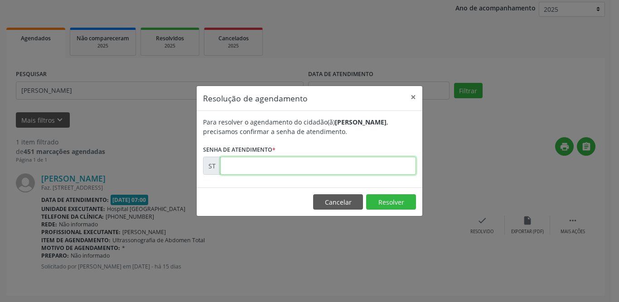
click at [306, 166] on input "text" at bounding box center [318, 166] width 196 height 18
type input "00013650"
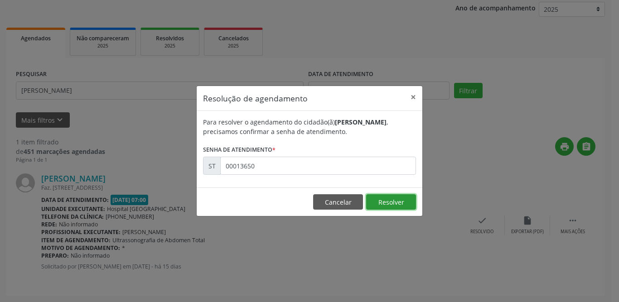
click at [399, 198] on button "Resolver" at bounding box center [391, 201] width 50 height 15
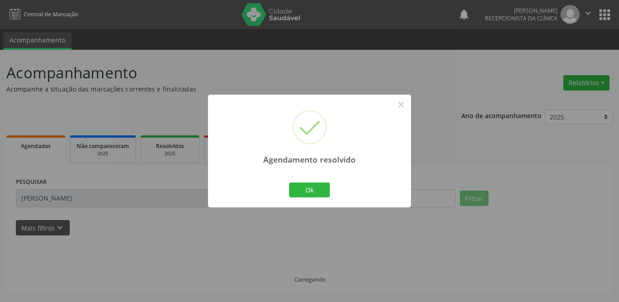
scroll to position [0, 0]
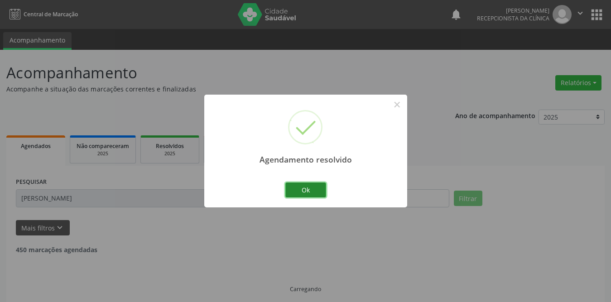
click at [314, 190] on button "Ok" at bounding box center [305, 190] width 41 height 15
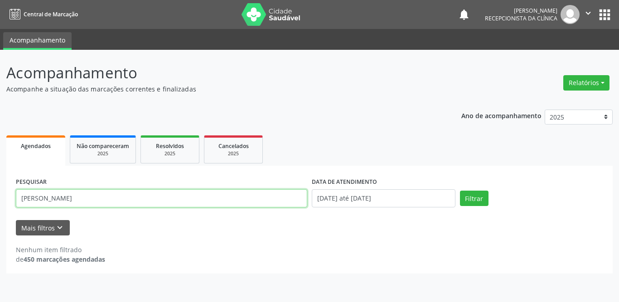
drag, startPoint x: 106, startPoint y: 198, endPoint x: 21, endPoint y: 201, distance: 85.2
click at [22, 201] on input "[PERSON_NAME]" at bounding box center [161, 198] width 291 height 18
